Goal: Task Accomplishment & Management: Complete application form

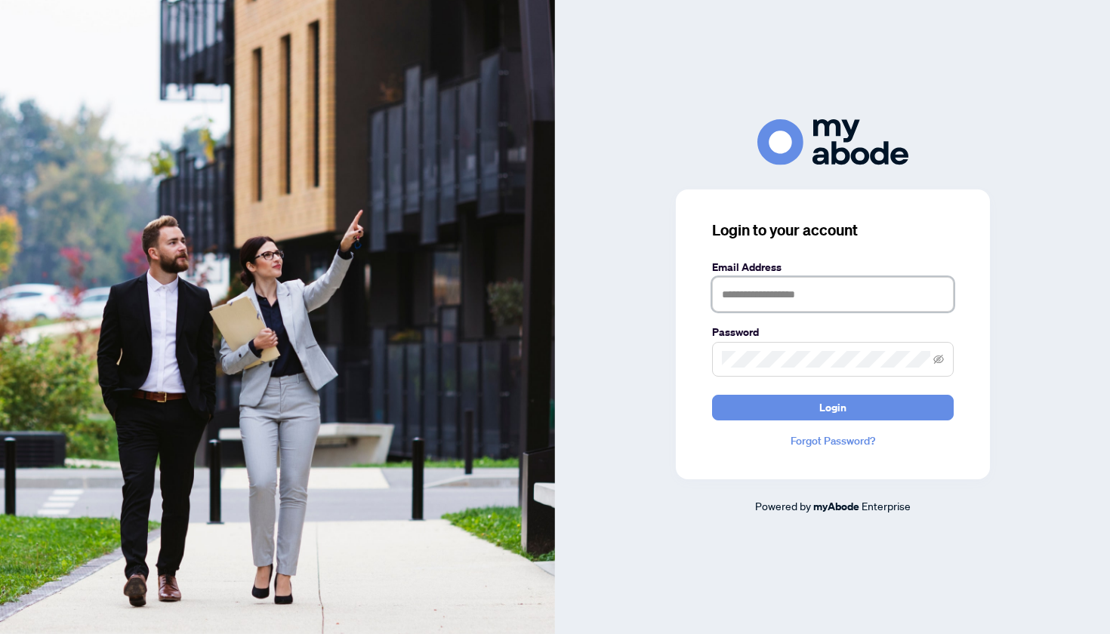
type input "**********"
click at [841, 410] on span "Login" at bounding box center [832, 408] width 27 height 24
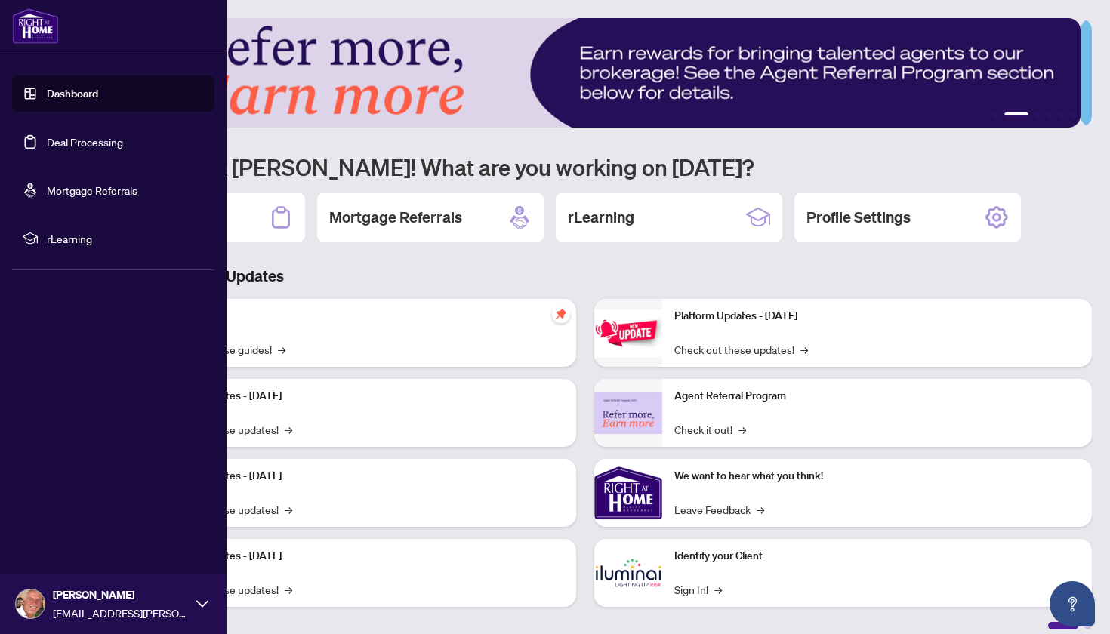
click at [68, 146] on link "Deal Processing" at bounding box center [85, 142] width 76 height 14
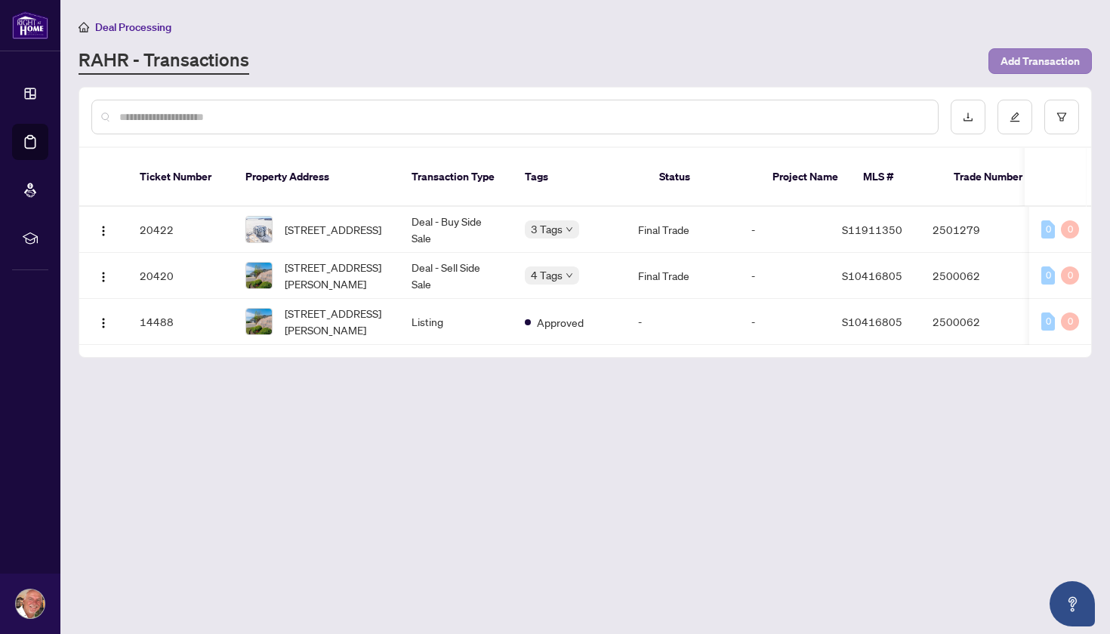
click at [1024, 63] on span "Add Transaction" at bounding box center [1039, 61] width 79 height 24
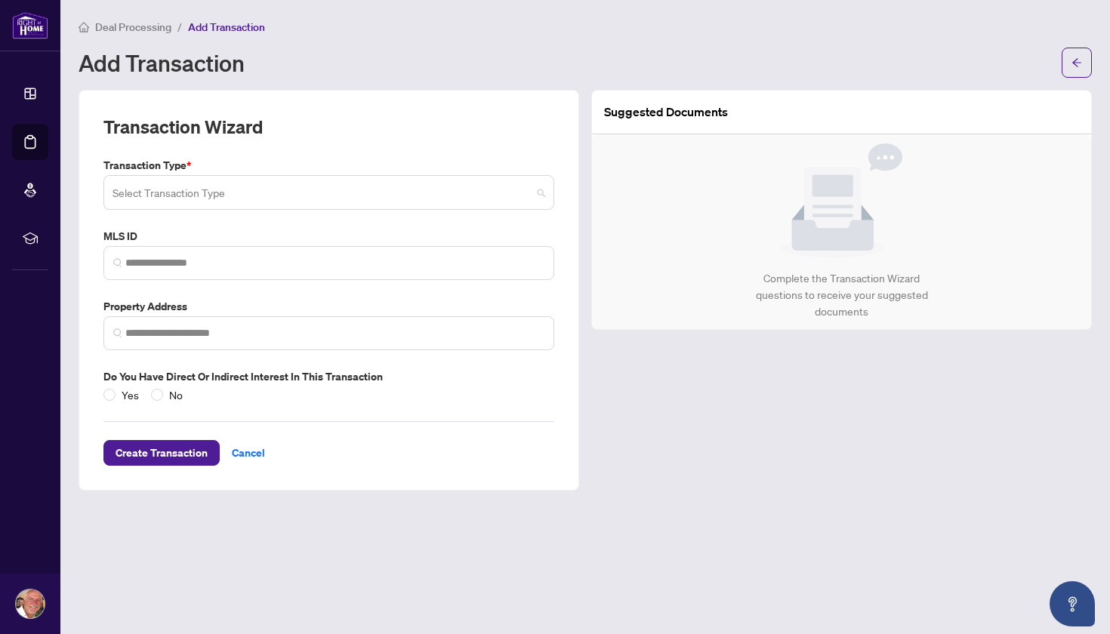
click at [539, 189] on span at bounding box center [328, 192] width 432 height 29
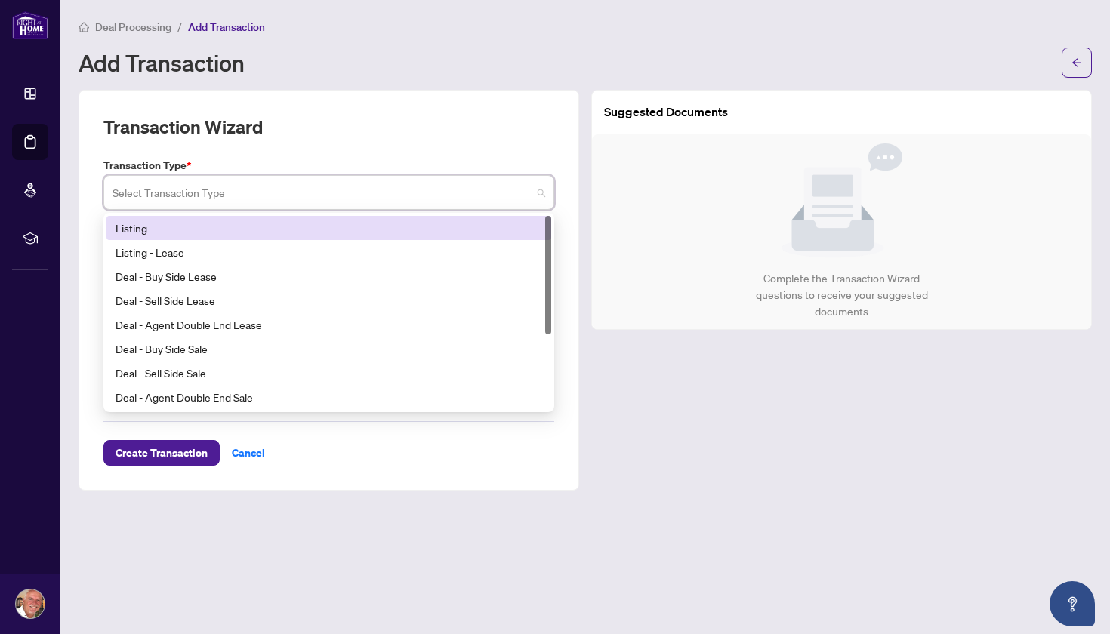
click at [146, 226] on div "Listing" at bounding box center [328, 228] width 426 height 17
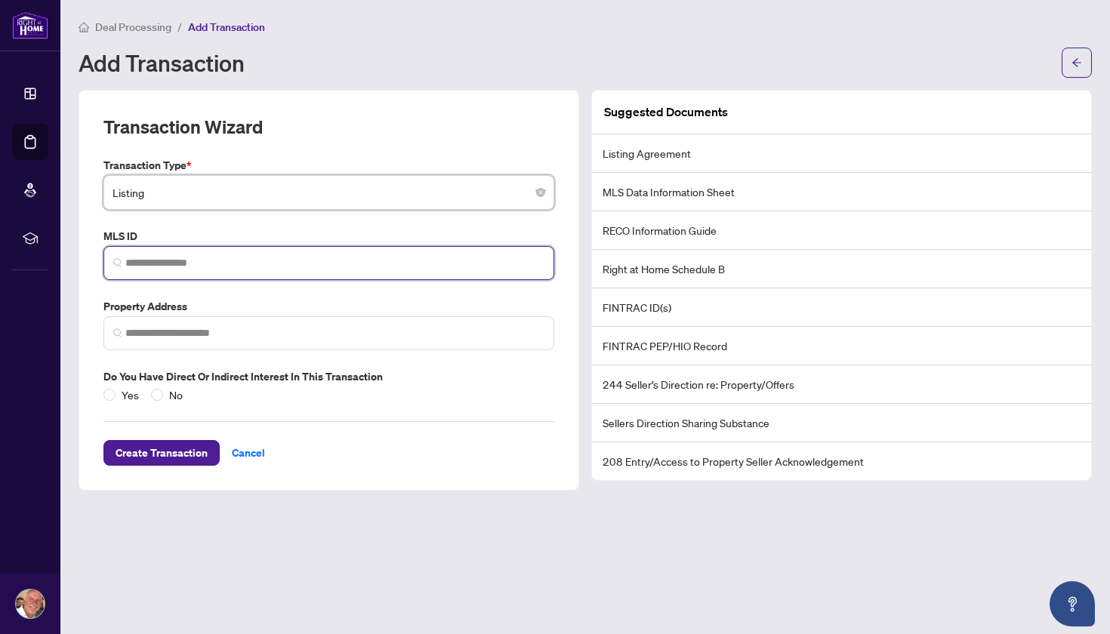
click at [195, 263] on input "search" at bounding box center [334, 263] width 419 height 16
paste input "*********"
type input "*********"
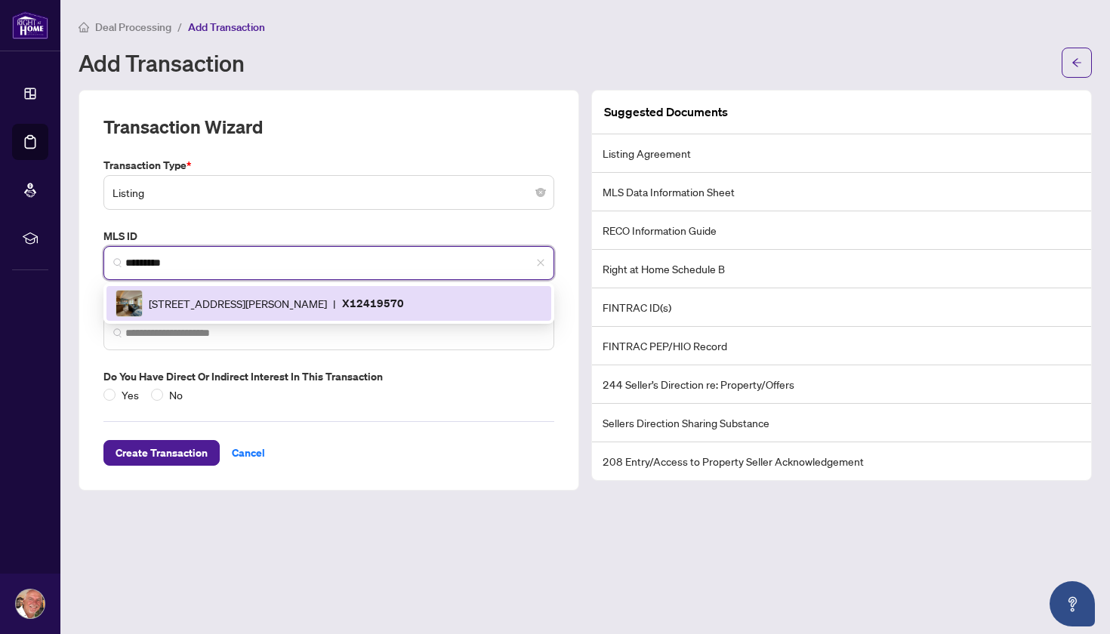
click at [306, 303] on span "68 Little Ryans Way, Bracebridge, Ontario P1L 0C3, Canada" at bounding box center [238, 303] width 178 height 17
type input "**********"
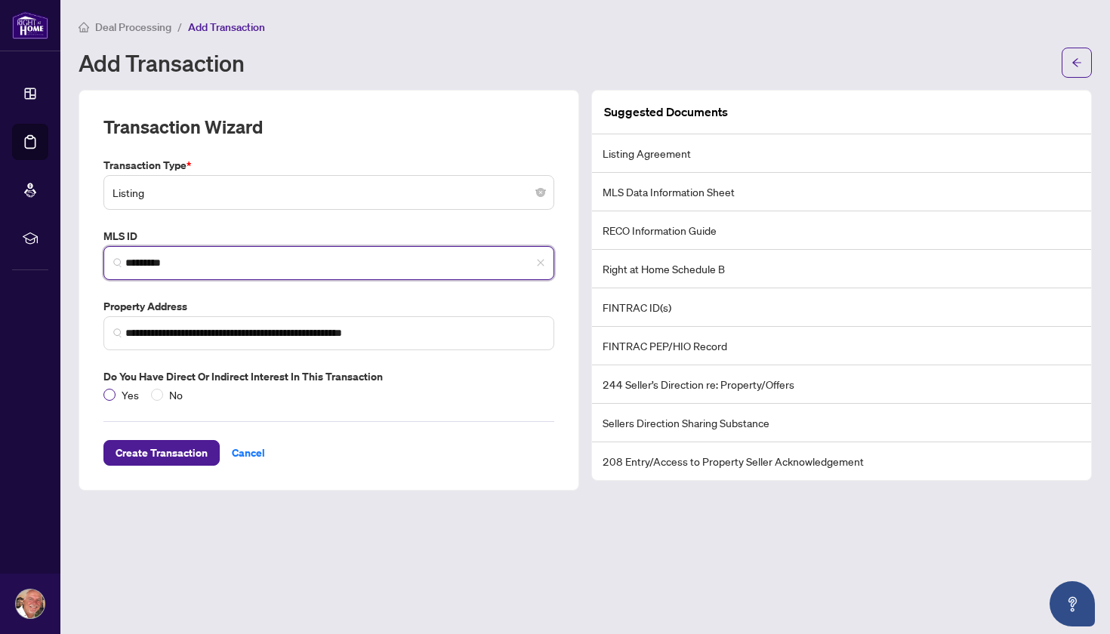
type input "*********"
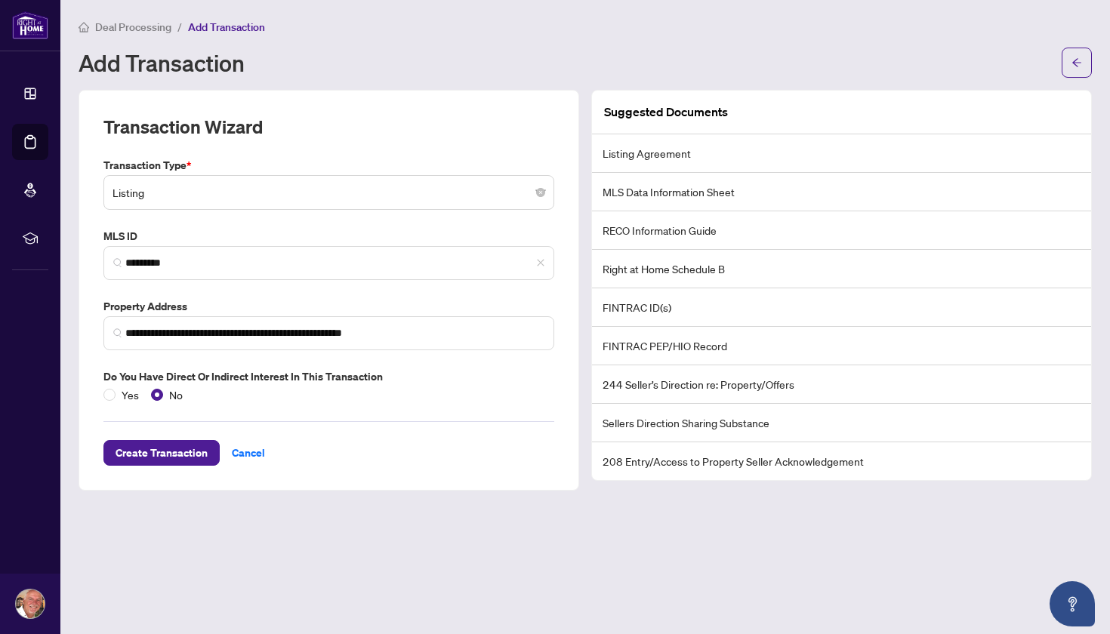
click at [651, 146] on li "Listing Agreement" at bounding box center [841, 153] width 499 height 38
click at [112, 393] on span at bounding box center [109, 395] width 12 height 12
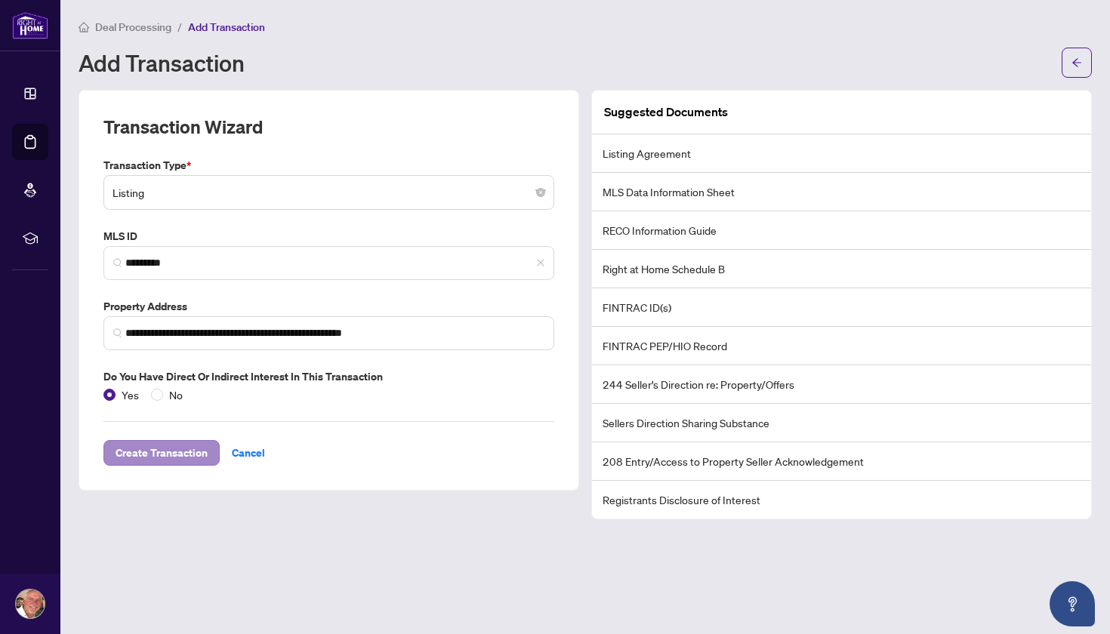
click at [183, 447] on span "Create Transaction" at bounding box center [161, 453] width 92 height 24
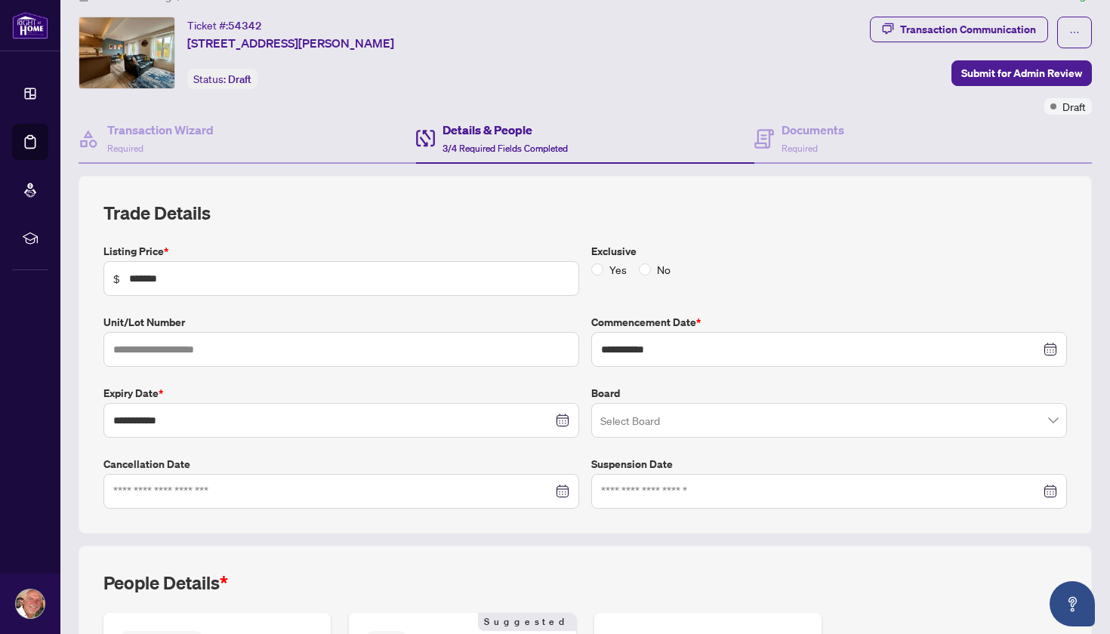
scroll to position [53, 0]
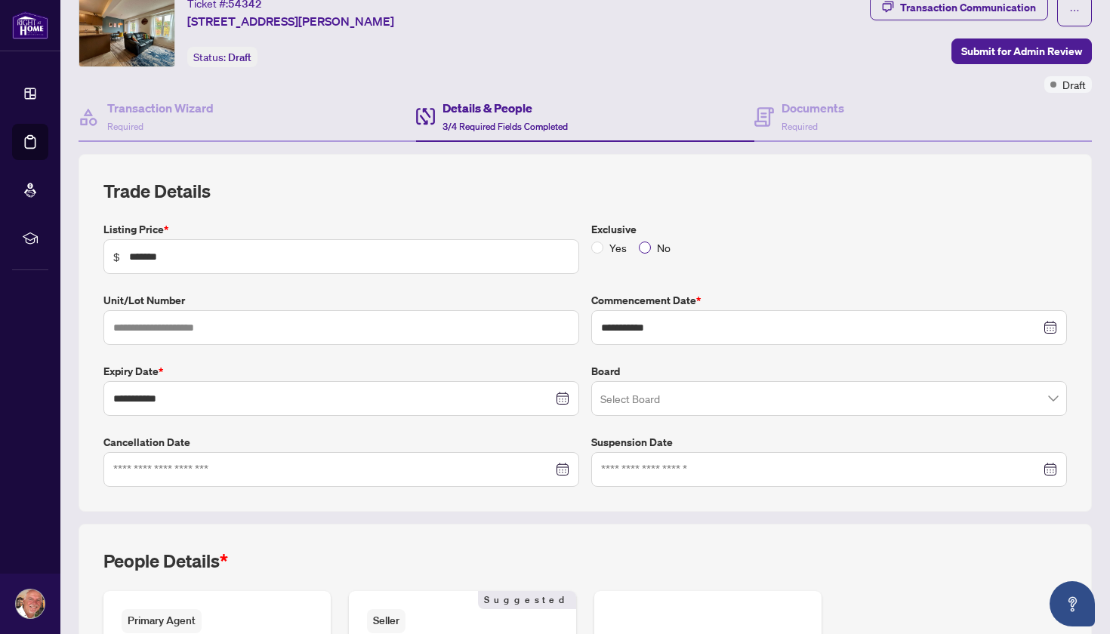
click at [642, 246] on span at bounding box center [645, 248] width 12 height 12
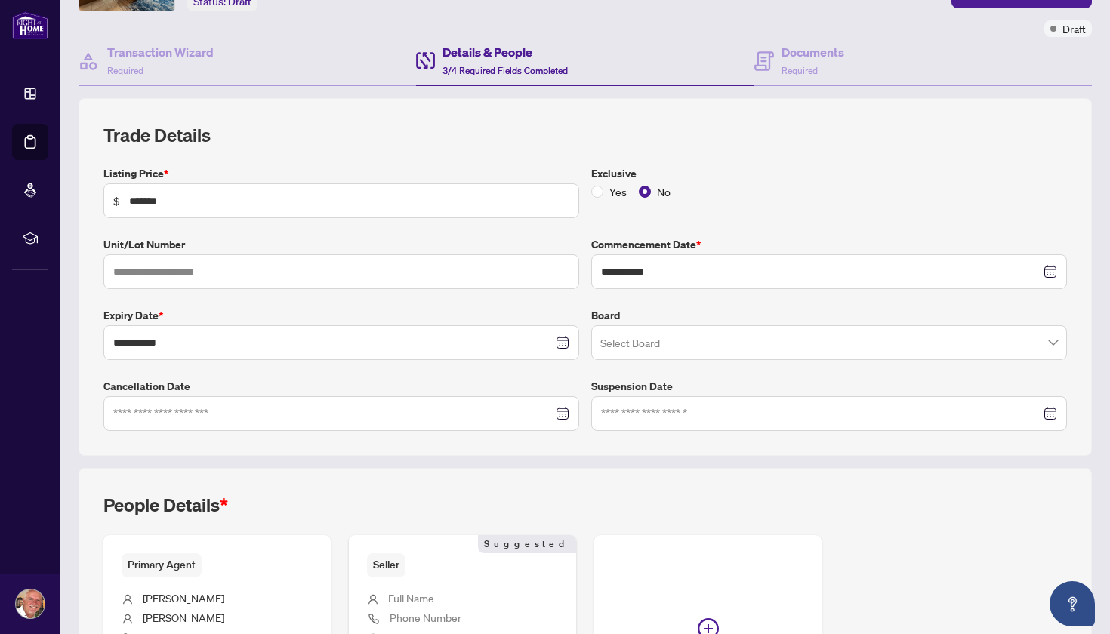
scroll to position [193, 0]
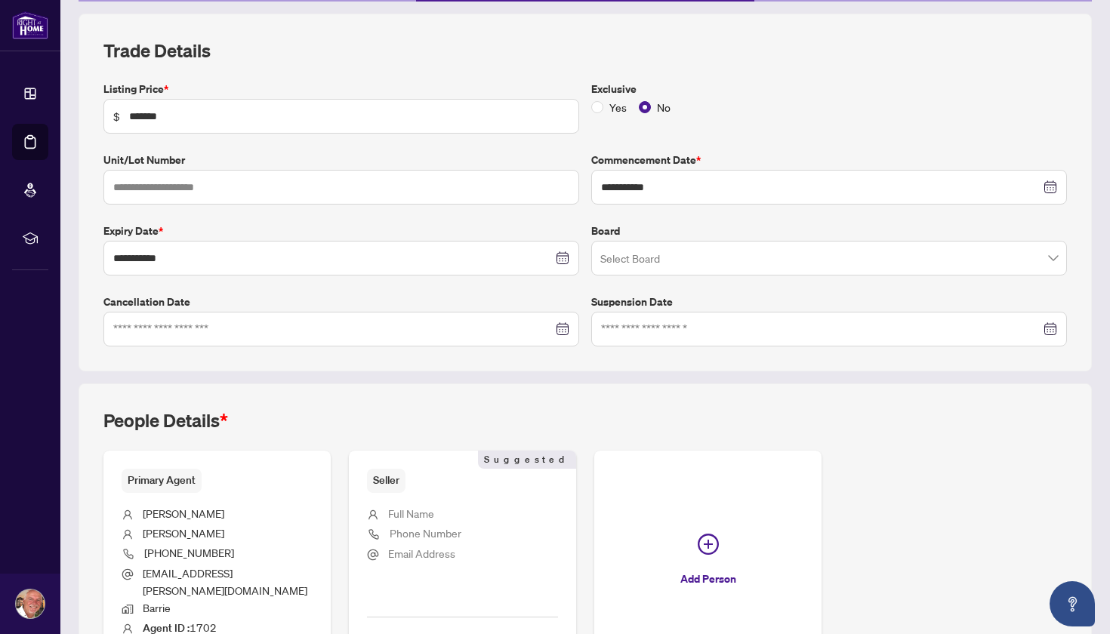
click at [1043, 260] on span at bounding box center [828, 258] width 457 height 29
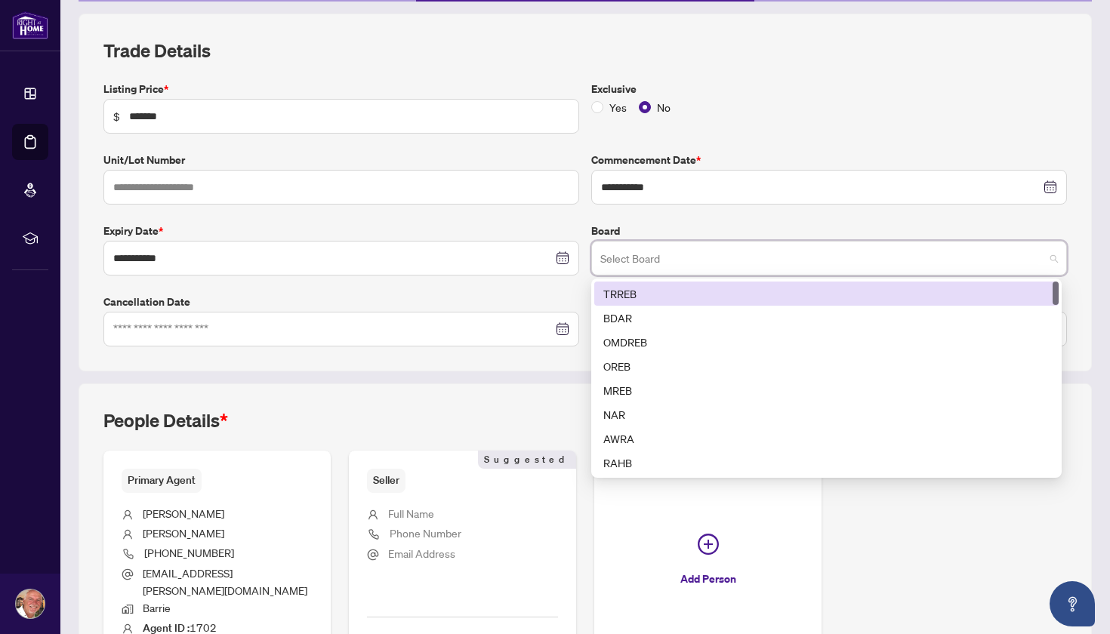
click at [603, 290] on div "TRREB" at bounding box center [826, 293] width 446 height 17
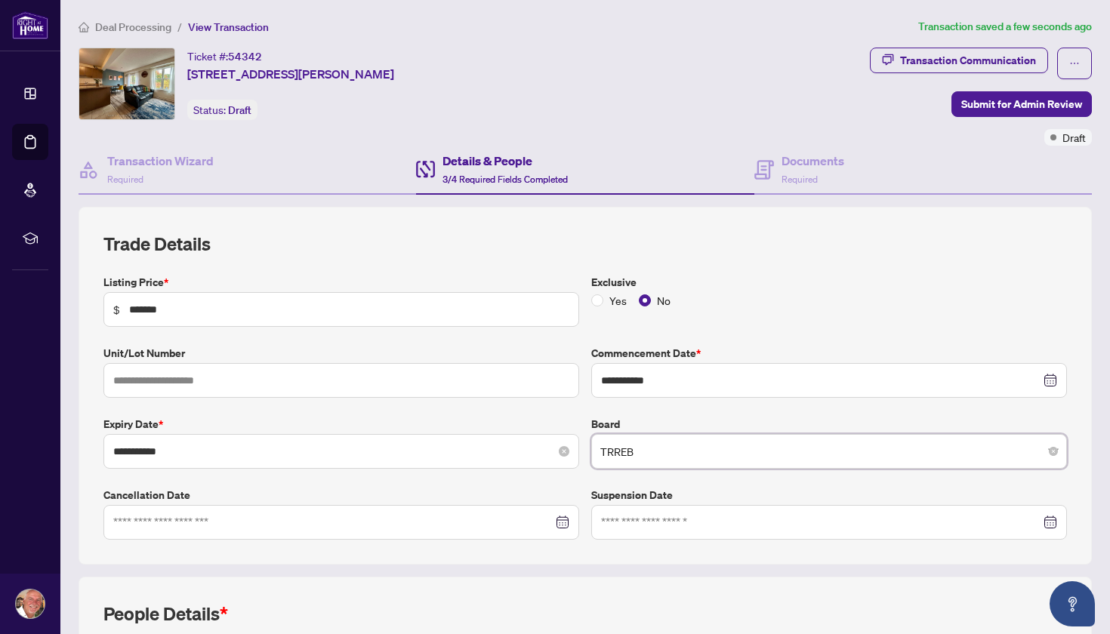
scroll to position [294, 0]
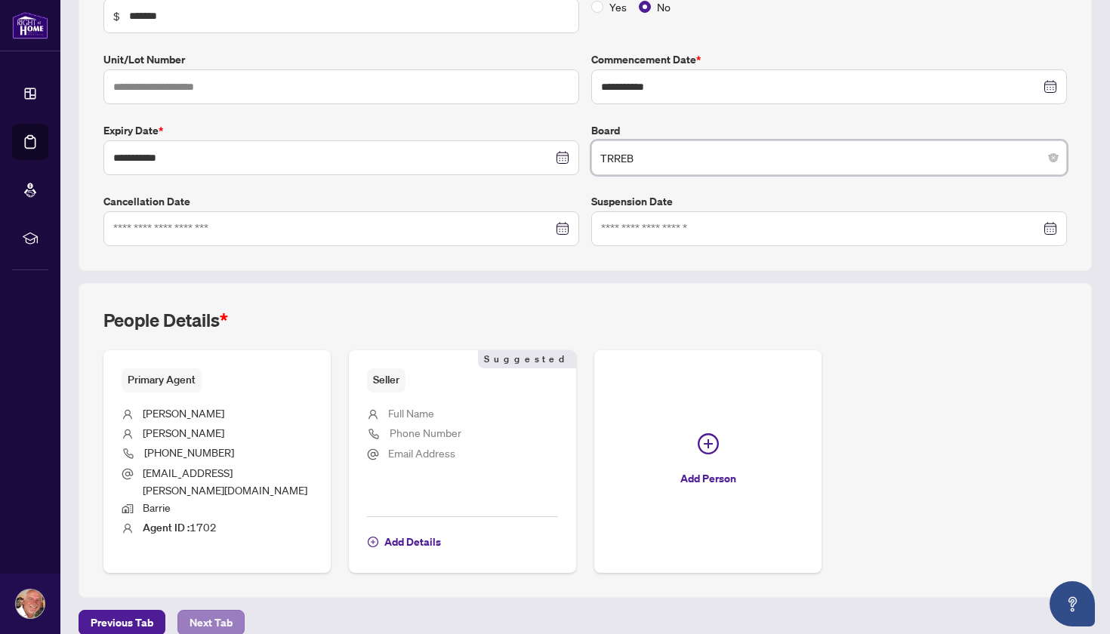
click at [220, 611] on span "Next Tab" at bounding box center [210, 623] width 43 height 24
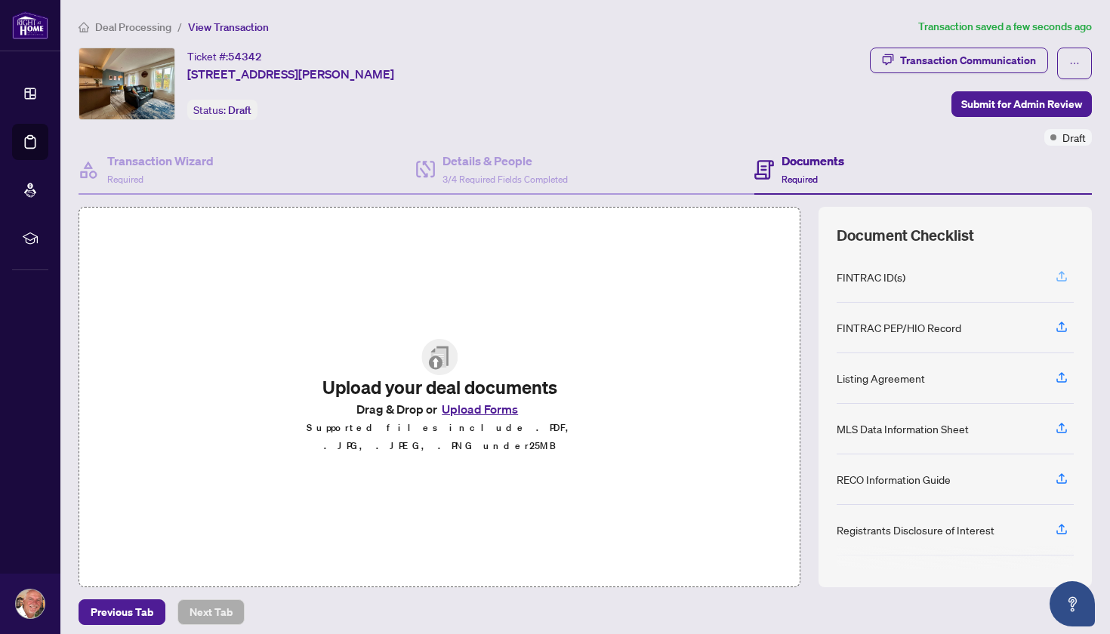
click at [1054, 272] on icon "button" at bounding box center [1061, 276] width 14 height 14
click at [1054, 426] on icon "button" at bounding box center [1061, 428] width 14 height 14
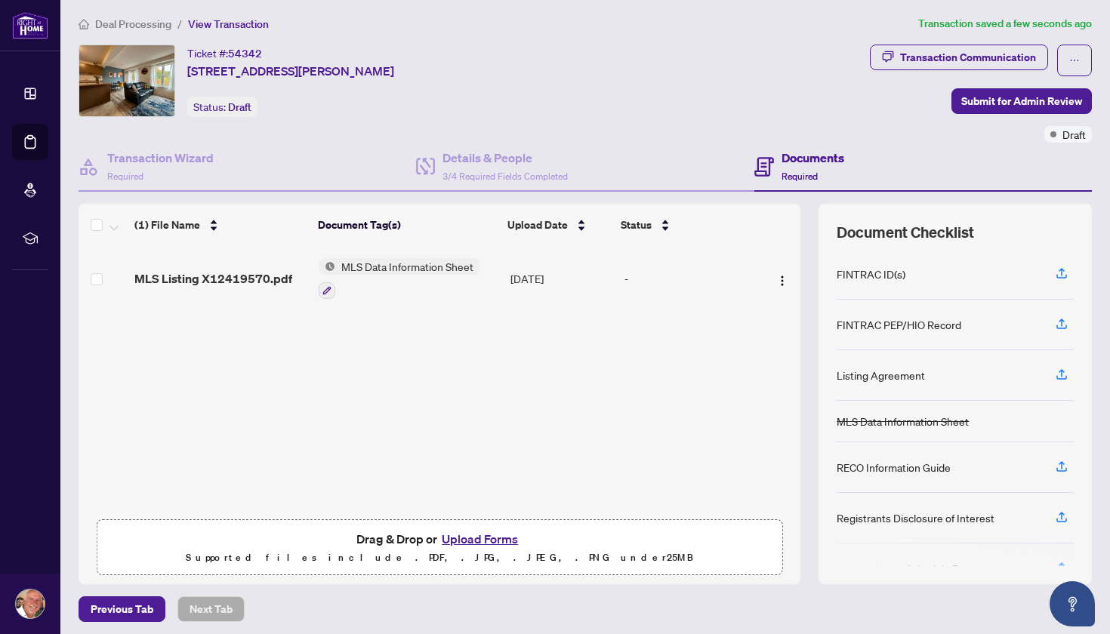
scroll to position [8, 0]
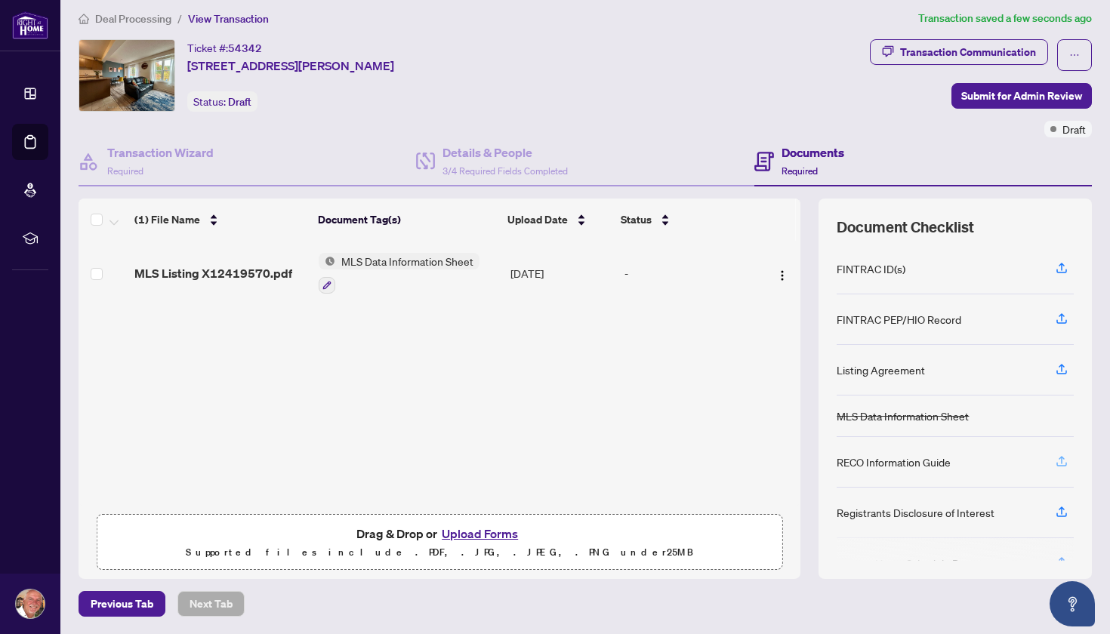
click at [1054, 462] on icon "button" at bounding box center [1061, 461] width 14 height 14
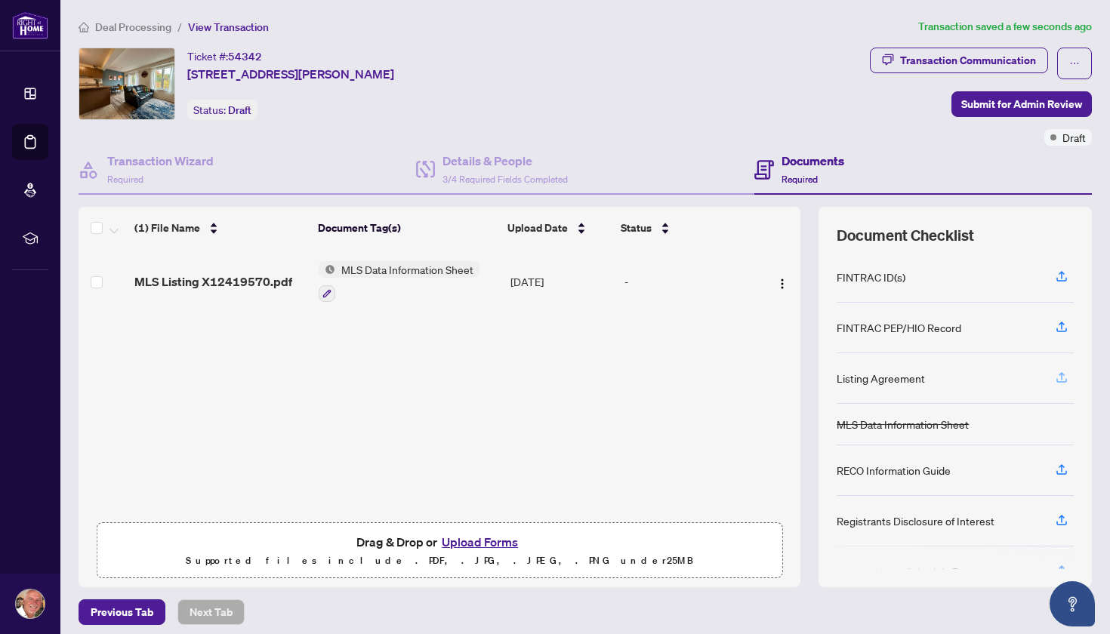
click at [1054, 373] on icon "button" at bounding box center [1061, 378] width 14 height 14
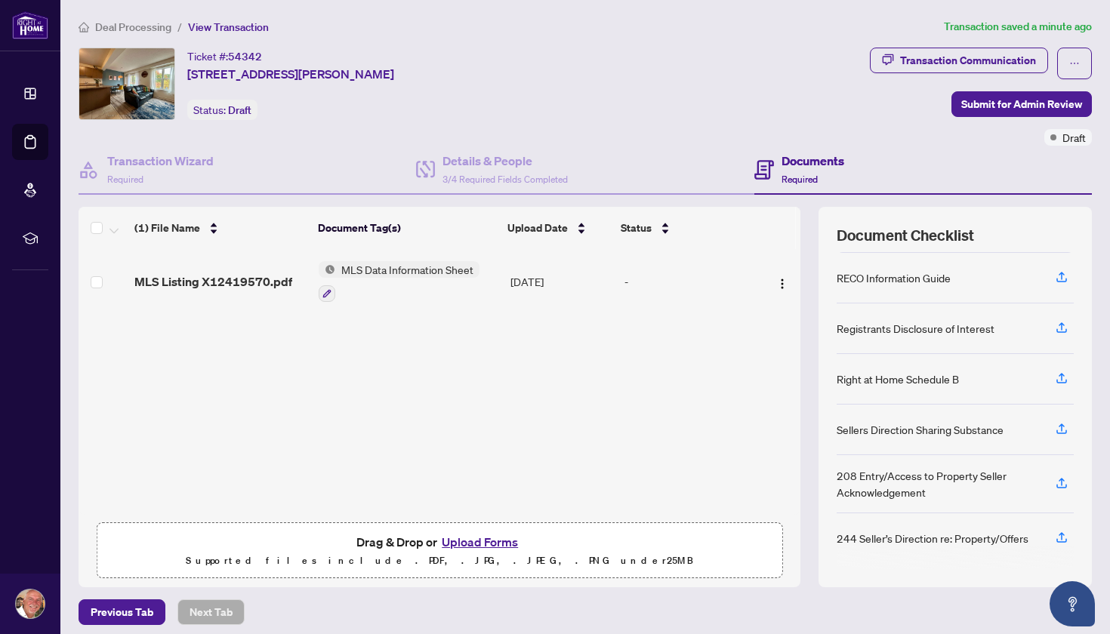
scroll to position [8, 0]
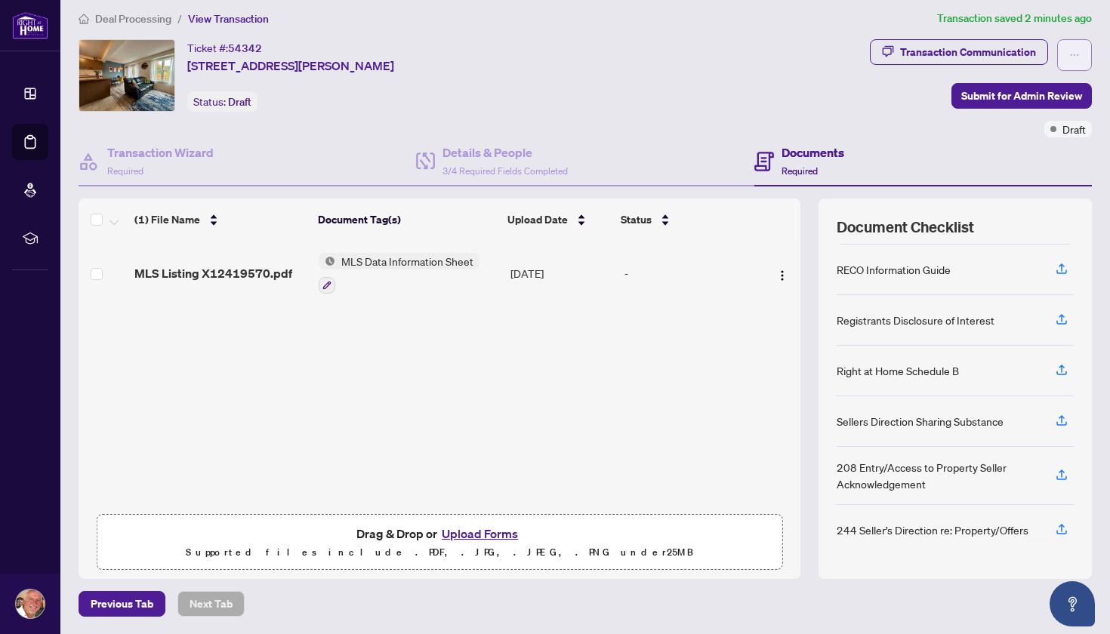
click at [1069, 55] on icon "ellipsis" at bounding box center [1074, 55] width 11 height 11
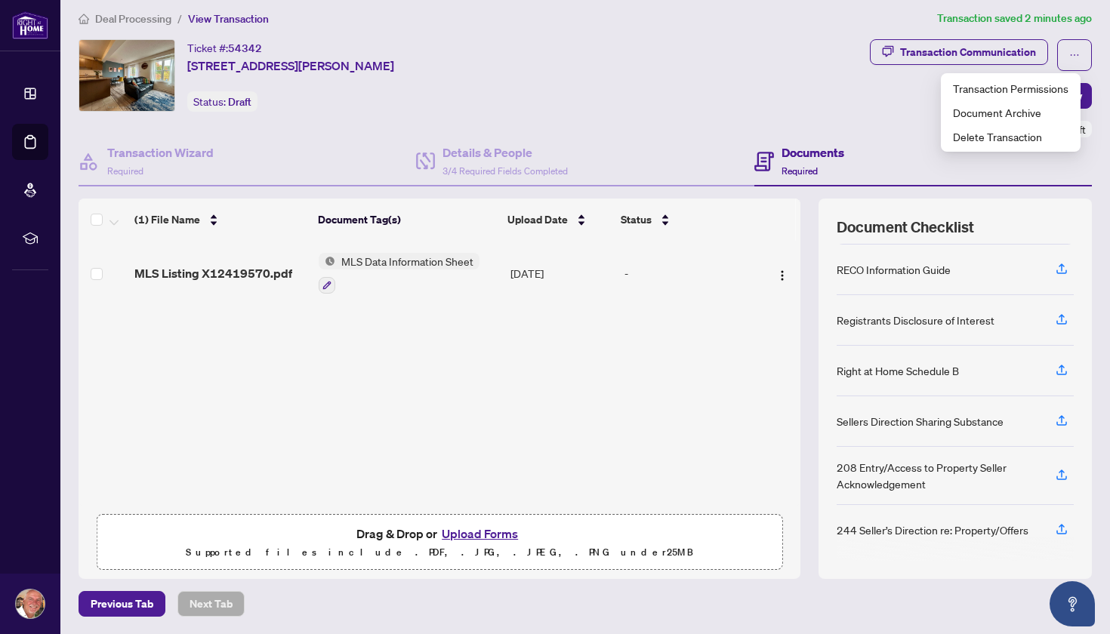
click at [623, 342] on div "MLS Listing X12419570.pdf MLS Data Information Sheet Sep/22/2025 -" at bounding box center [439, 374] width 722 height 266
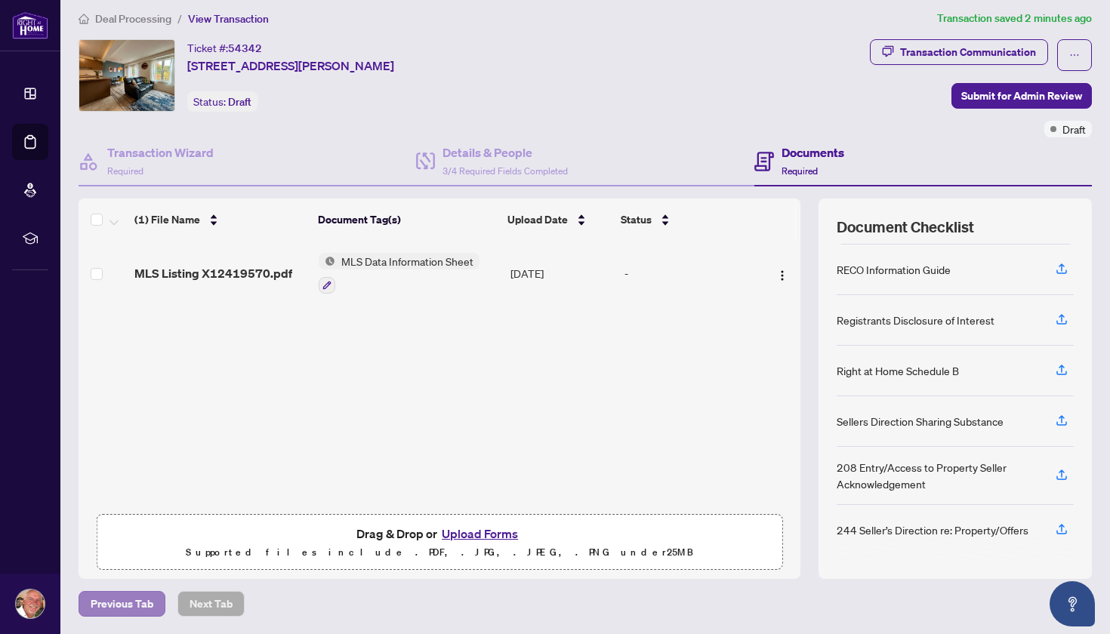
click at [123, 608] on span "Previous Tab" at bounding box center [122, 604] width 63 height 24
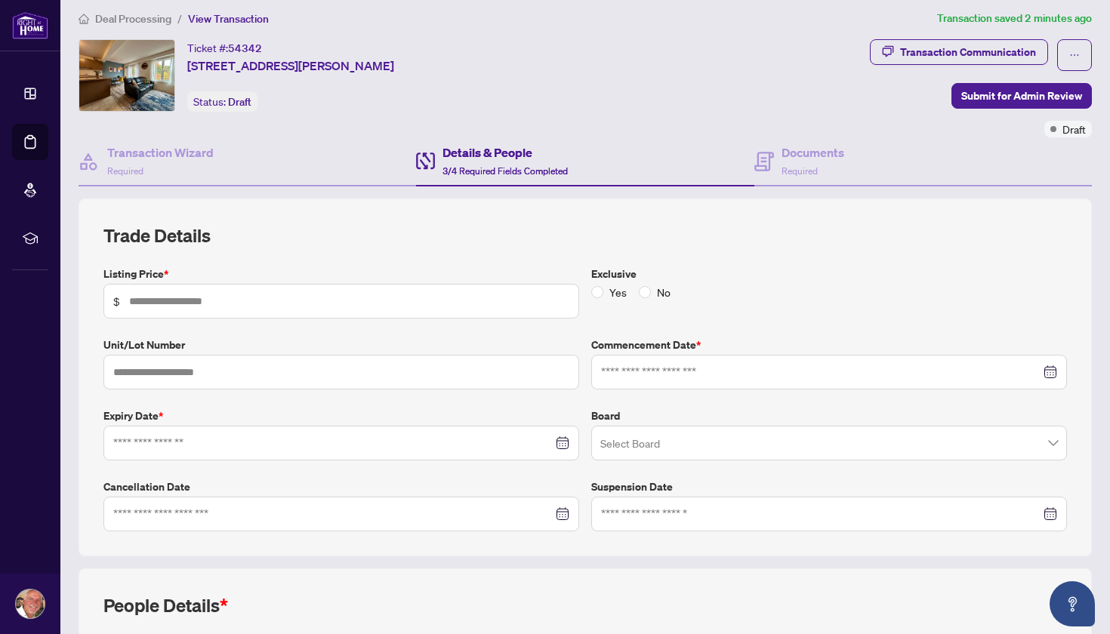
type input "*******"
type input "**********"
click at [163, 157] on h4 "Transaction Wizard" at bounding box center [160, 152] width 106 height 18
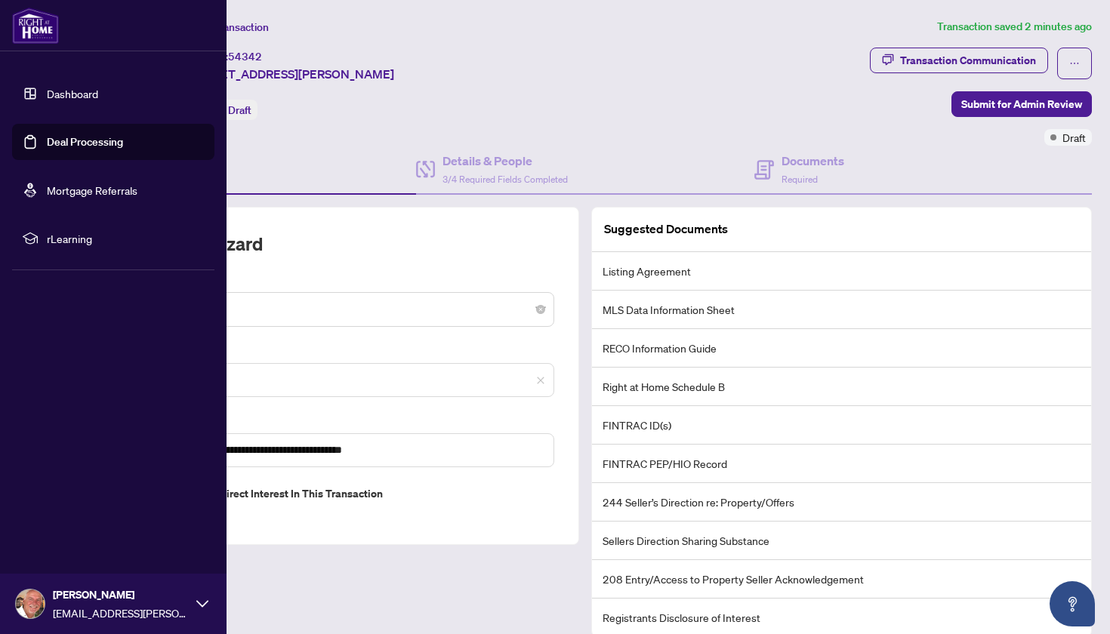
click at [67, 96] on link "Dashboard" at bounding box center [72, 94] width 51 height 14
click at [47, 144] on link "Deal Processing" at bounding box center [85, 142] width 76 height 14
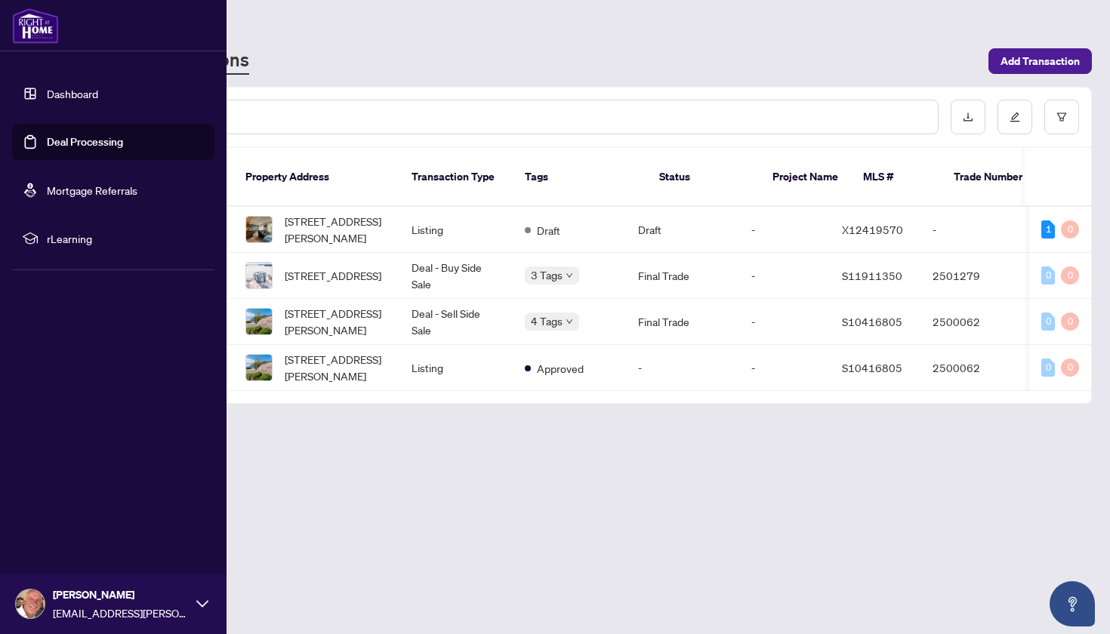
click at [56, 191] on link "Mortgage Referrals" at bounding box center [92, 190] width 91 height 14
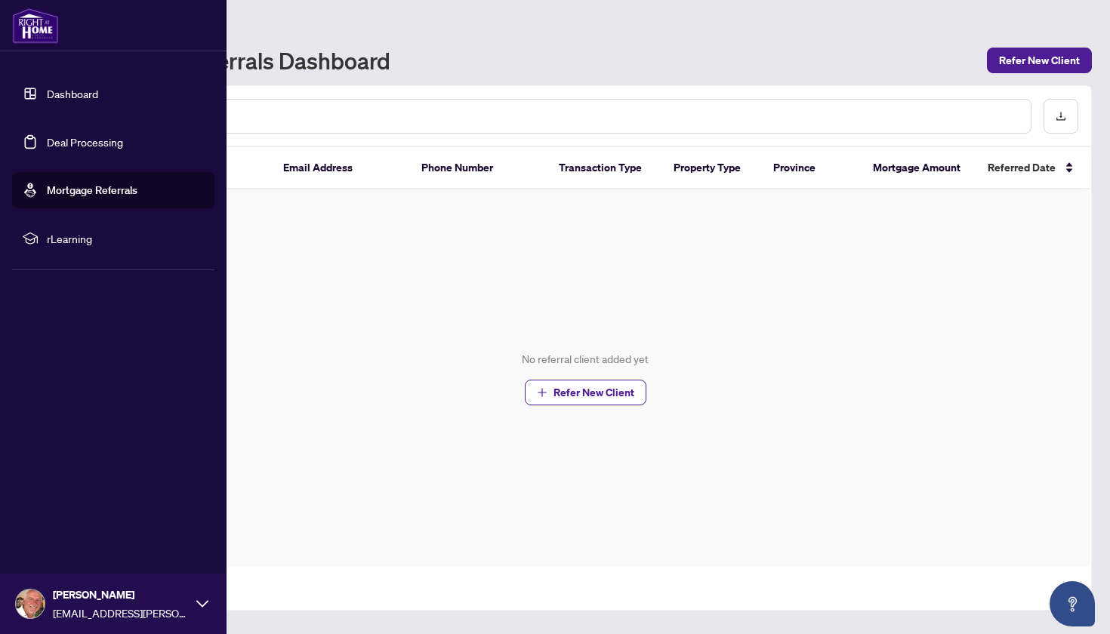
click at [70, 240] on span "rLearning" at bounding box center [125, 238] width 157 height 17
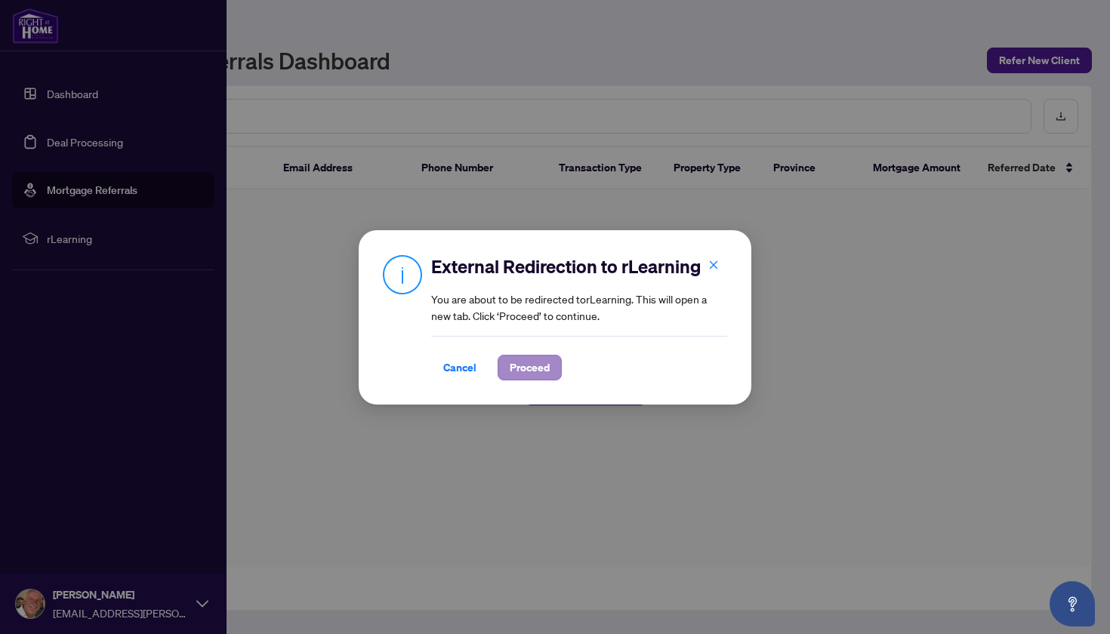
click at [543, 371] on span "Proceed" at bounding box center [529, 368] width 40 height 24
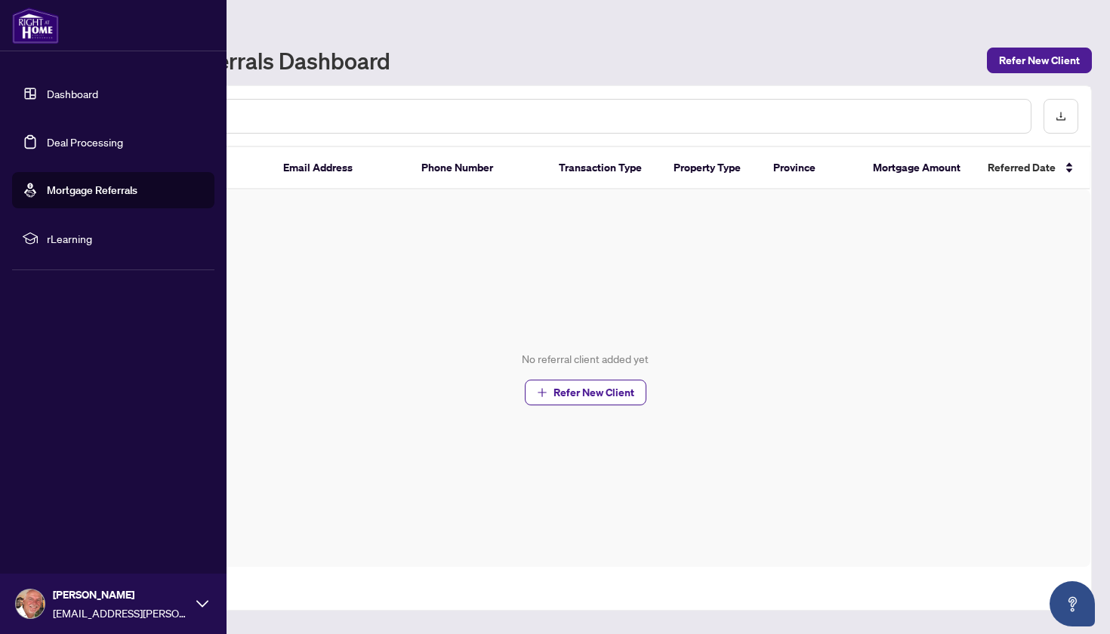
click at [72, 241] on span "rLearning" at bounding box center [125, 238] width 157 height 17
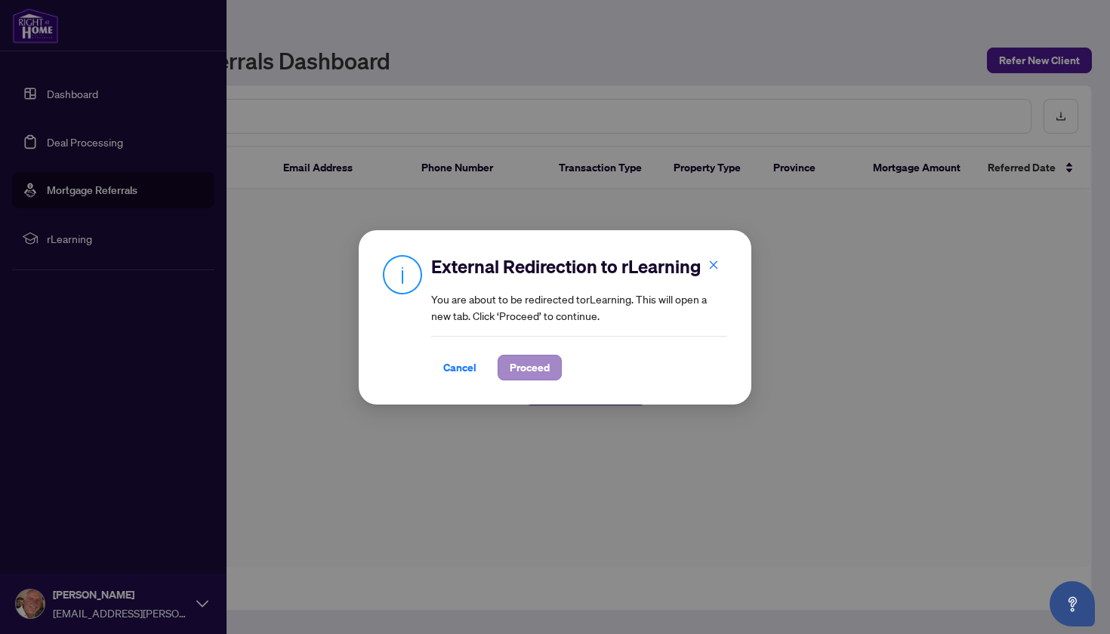
click at [522, 365] on span "Proceed" at bounding box center [529, 368] width 40 height 24
